Goal: Information Seeking & Learning: Find specific fact

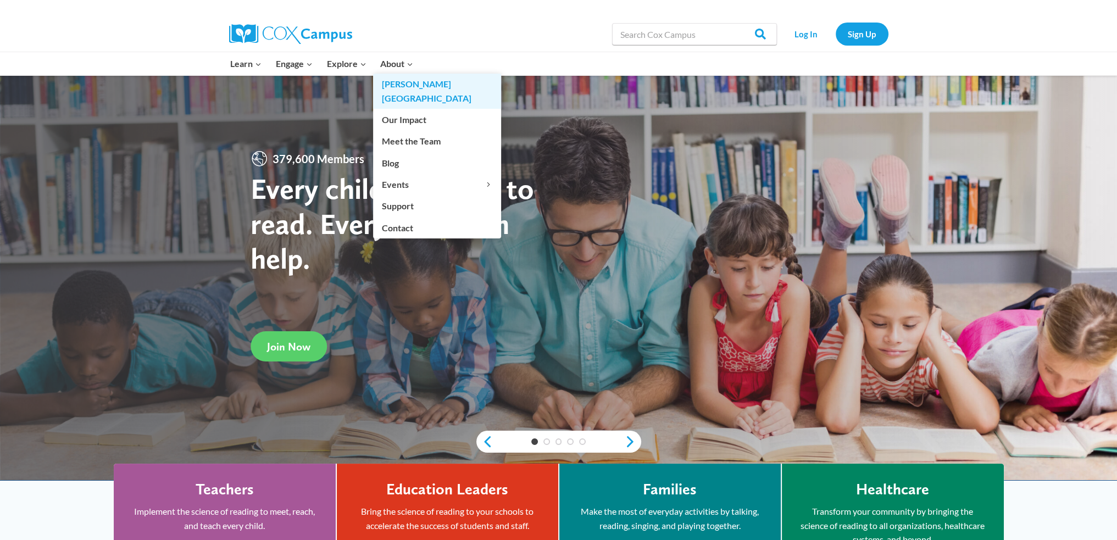
click at [418, 84] on link "[PERSON_NAME][GEOGRAPHIC_DATA]" at bounding box center [437, 91] width 128 height 35
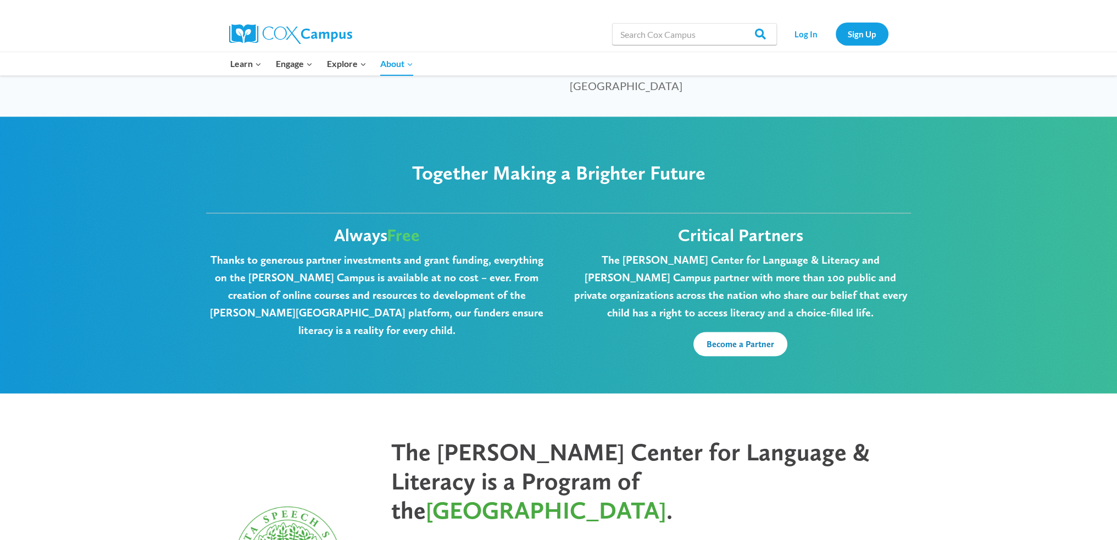
scroll to position [2684, 0]
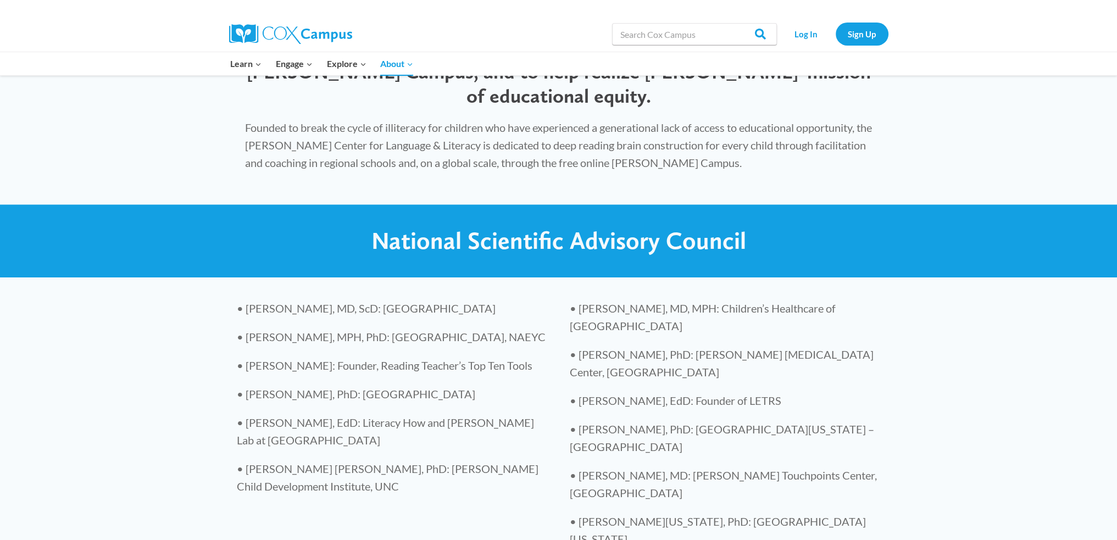
scroll to position [2080, 0]
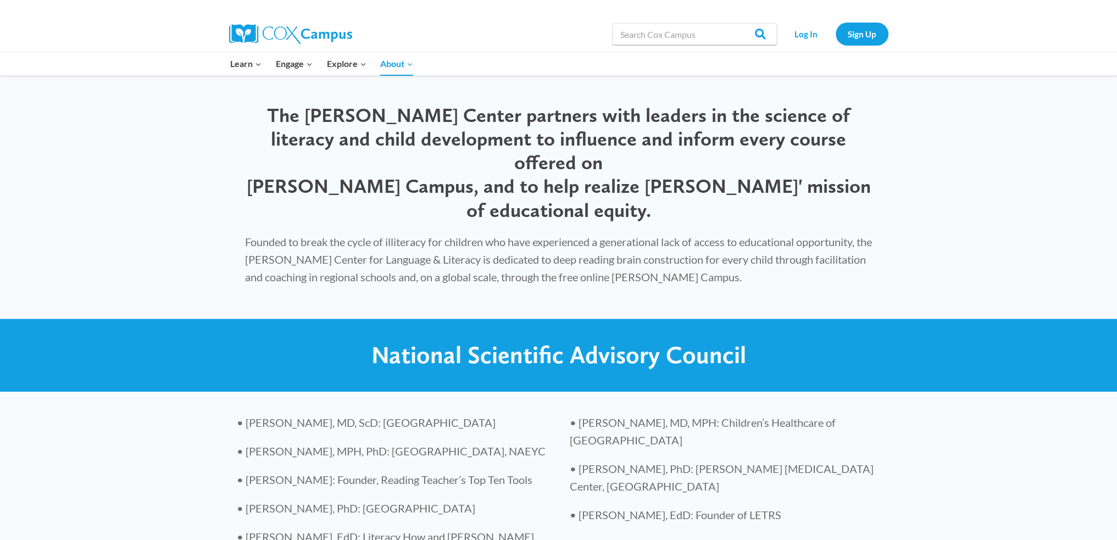
click at [297, 34] on img at bounding box center [290, 34] width 123 height 20
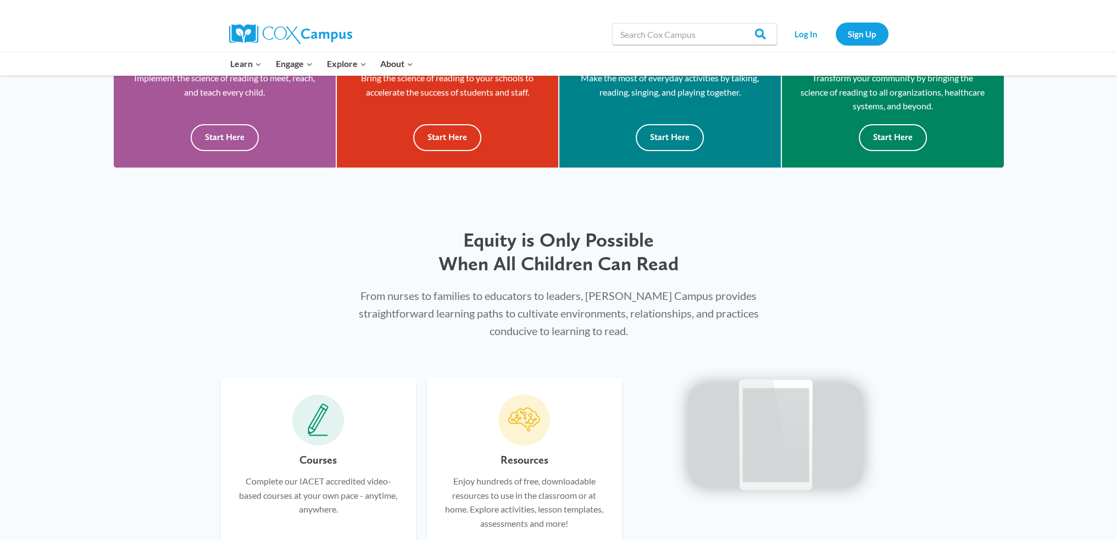
scroll to position [415, 0]
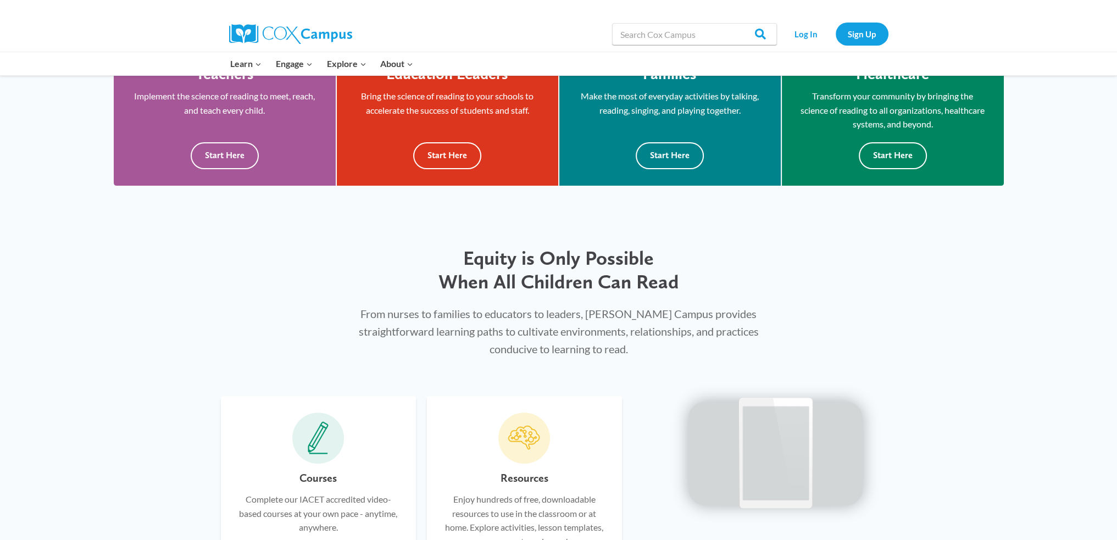
click at [295, 41] on img at bounding box center [290, 34] width 123 height 20
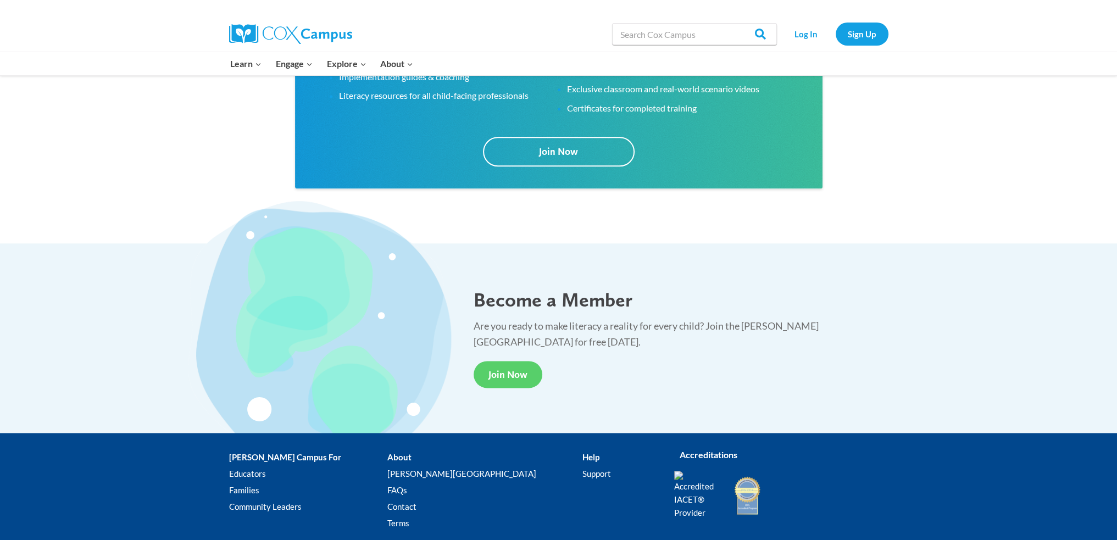
scroll to position [1924, 0]
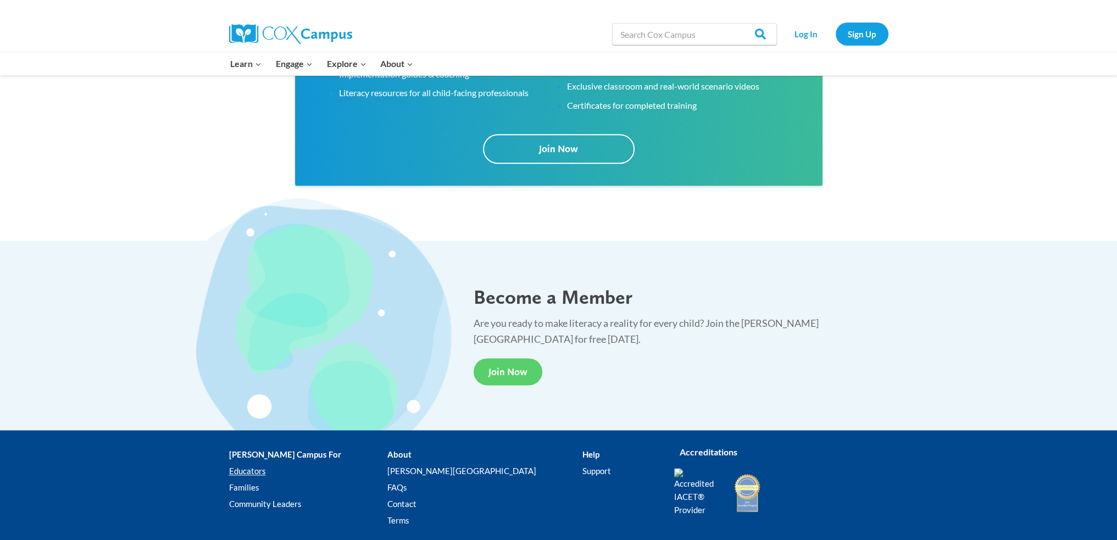
click at [256, 473] on link "Educators" at bounding box center [308, 471] width 158 height 16
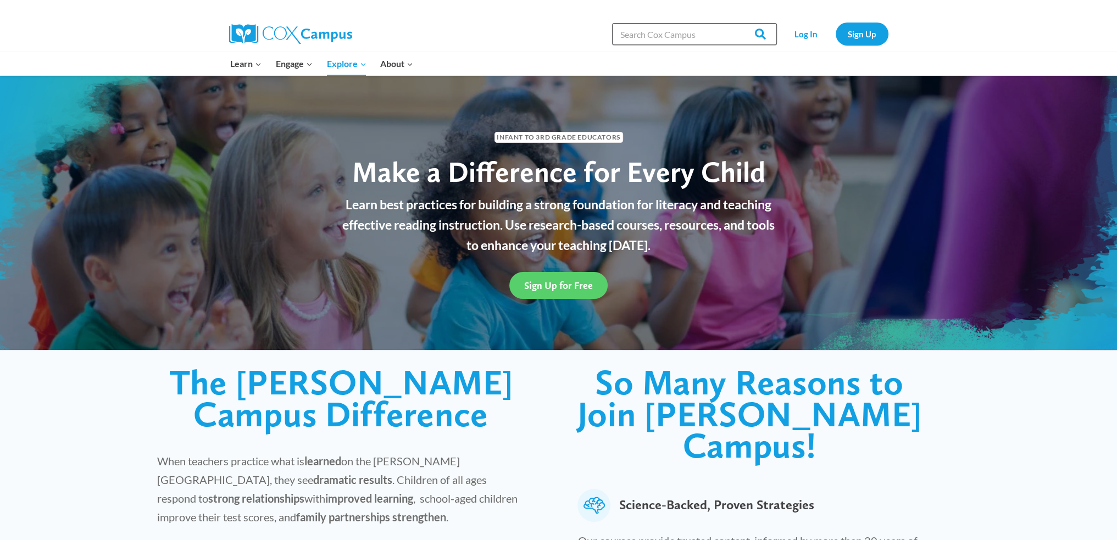
click at [674, 32] on input "Search in [URL][DOMAIN_NAME]" at bounding box center [694, 34] width 165 height 22
type input "advisory"
click at [763, 35] on input "Search" at bounding box center [755, 34] width 43 height 22
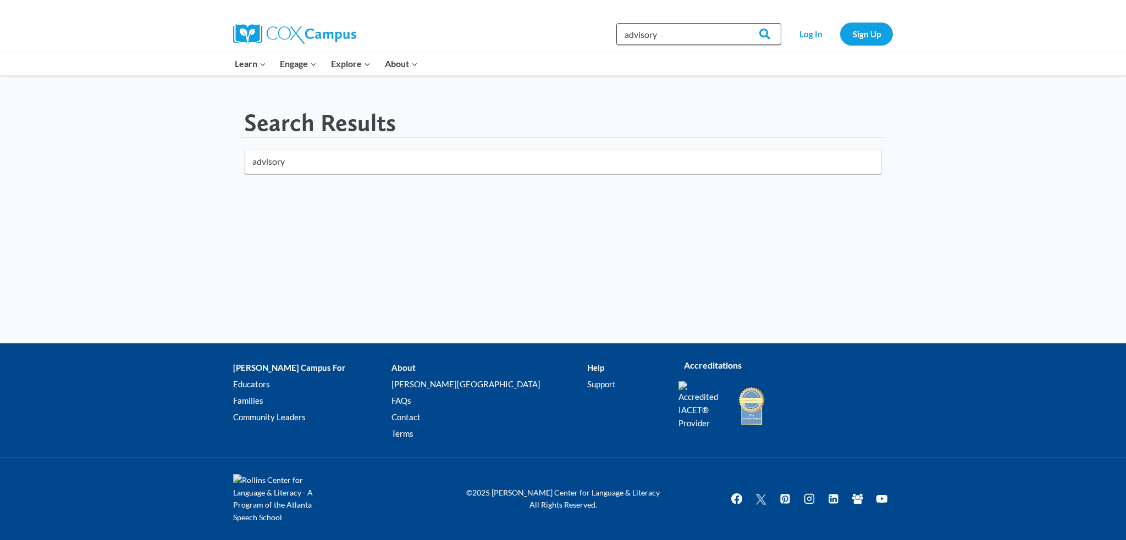
click at [668, 39] on input "advisory" at bounding box center [698, 34] width 165 height 22
click at [429, 131] on link "Meet the Team" at bounding box center [442, 141] width 128 height 21
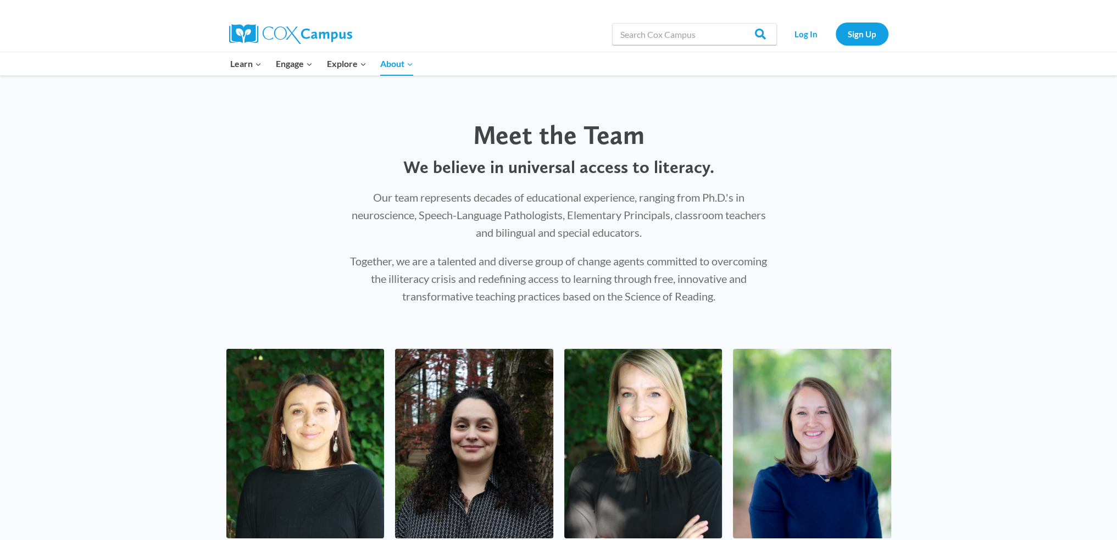
click at [255, 35] on img at bounding box center [290, 34] width 123 height 20
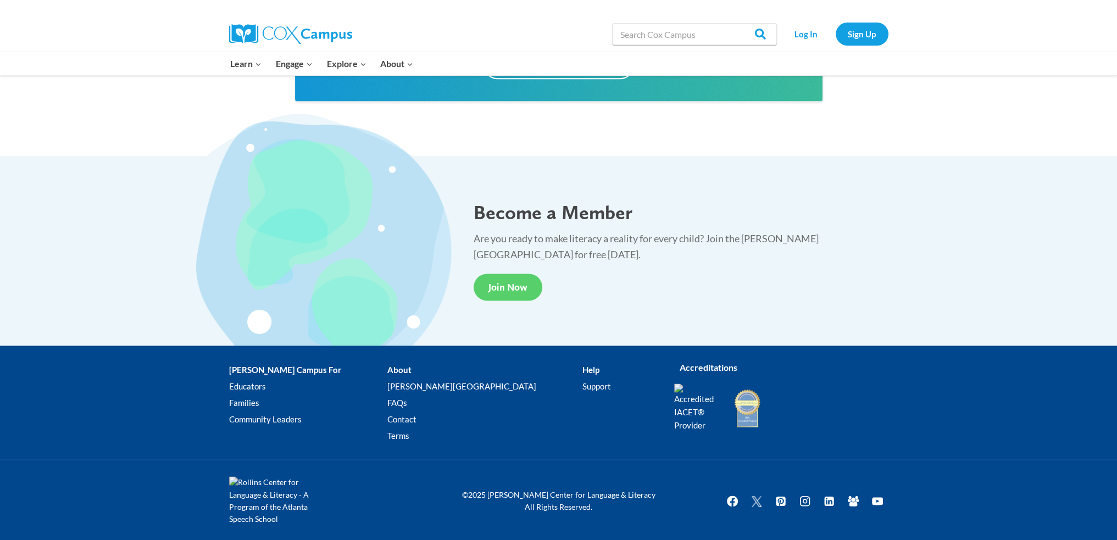
scroll to position [2009, 0]
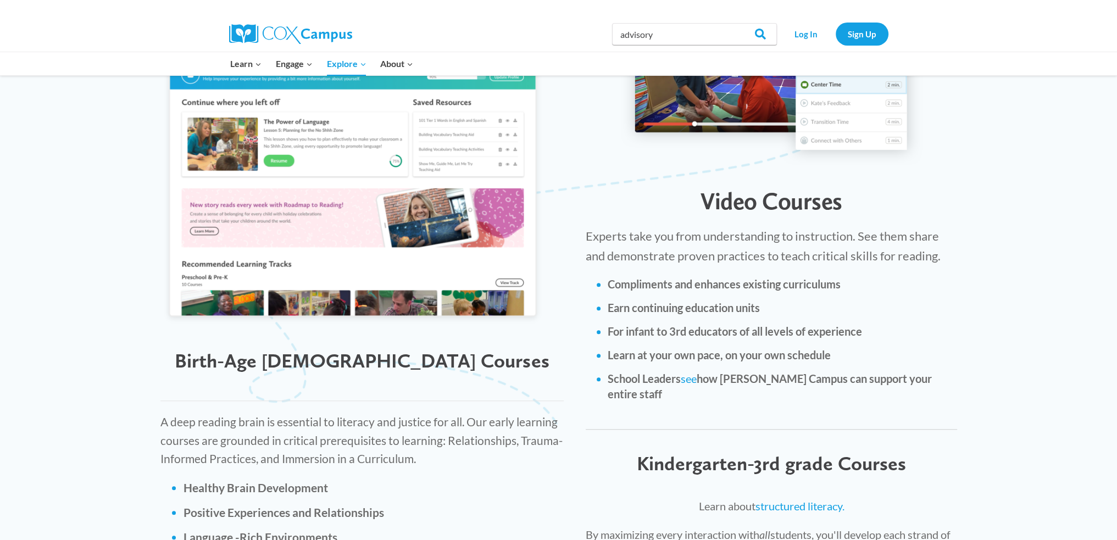
scroll to position [1209, 0]
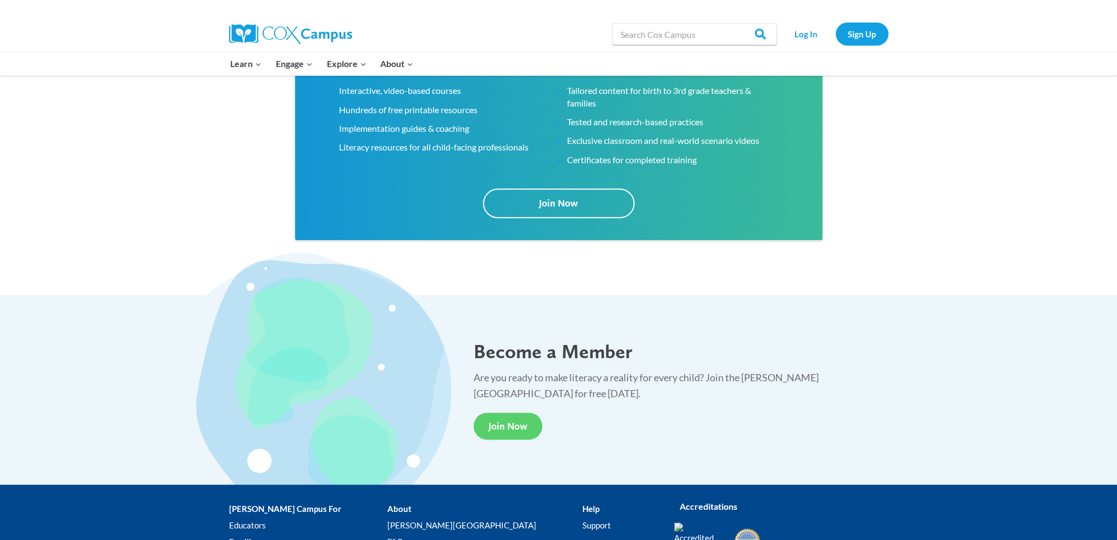
scroll to position [1924, 0]
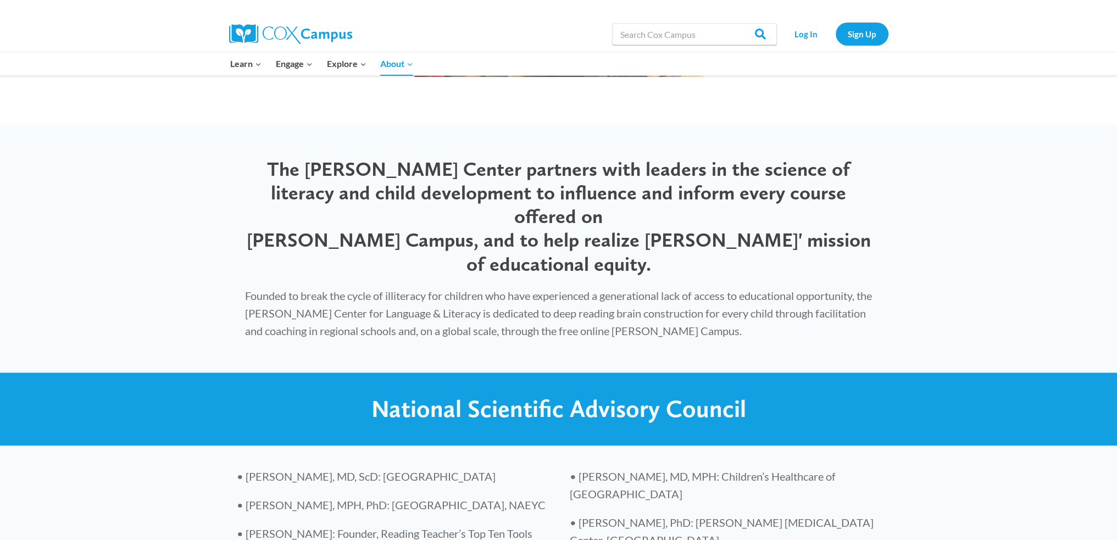
scroll to position [2025, 0]
